Goal: Navigation & Orientation: Find specific page/section

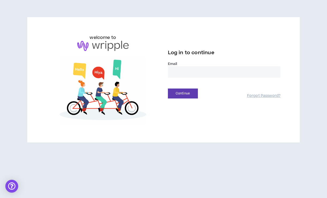
click at [182, 71] on input "email" at bounding box center [224, 72] width 113 height 12
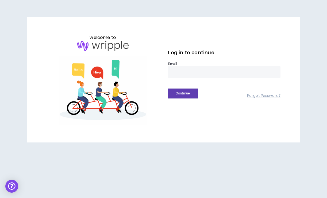
type input "**********"
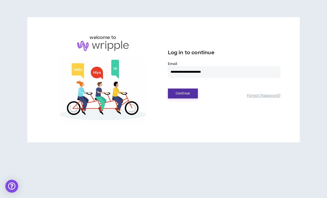
click at [174, 92] on button "Continue" at bounding box center [183, 93] width 30 height 10
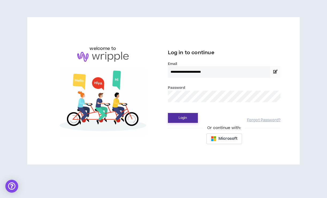
click at [179, 117] on button "Login" at bounding box center [183, 118] width 30 height 10
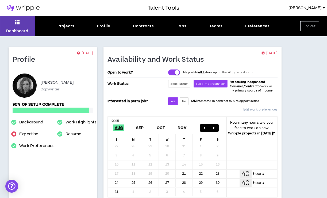
click at [182, 29] on div "Dashboard Projects Profile Contracts Jobs Teams Preferences Log out" at bounding box center [163, 26] width 327 height 20
click at [182, 27] on div "Jobs" at bounding box center [182, 26] width 10 height 6
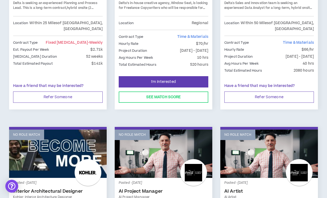
scroll to position [844, 0]
